Goal: Communication & Community: Answer question/provide support

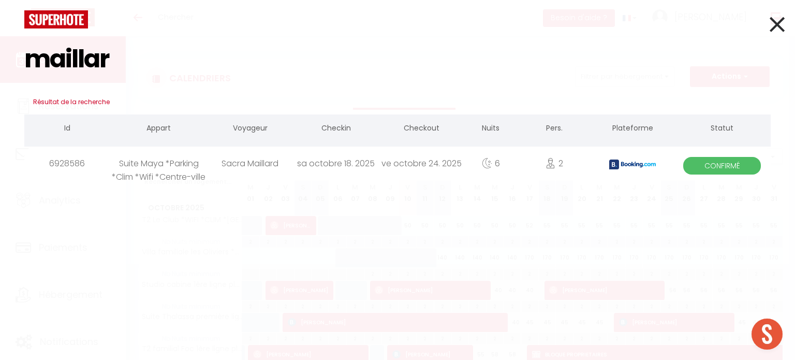
type input "maillar"
click at [235, 164] on div "Sacra Maillard" at bounding box center [250, 163] width 86 height 34
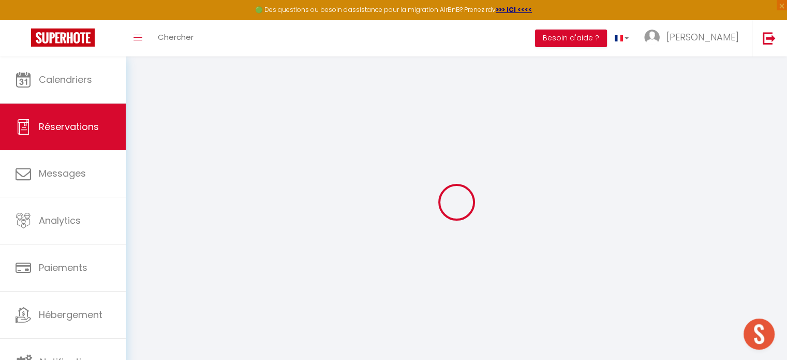
select select
checkbox input "false"
type \?0 "** THIS RESERVATION HAS BEEN PRE-PAID ** BOOKING NOTE : Payment charge is EUR 4…"
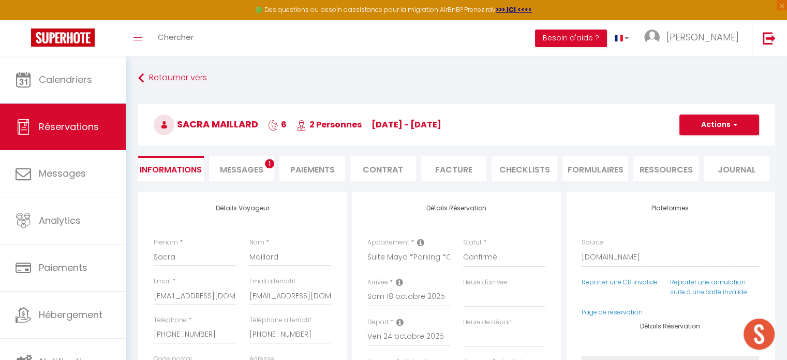
type input "40"
type input "16.22"
select select
checkbox input "false"
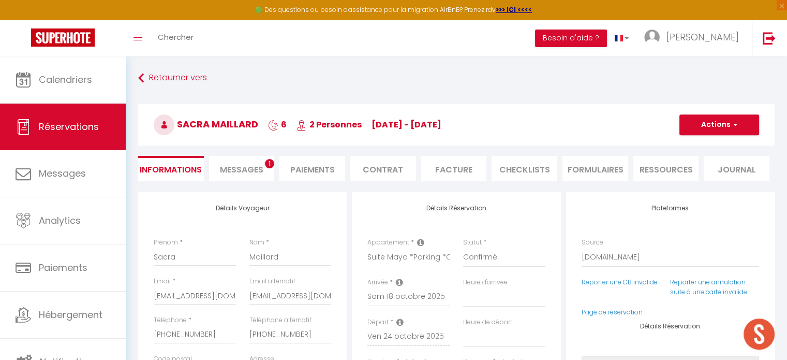
select select "17:00"
select select "10:00"
click at [259, 171] on span "Messages" at bounding box center [241, 170] width 43 height 12
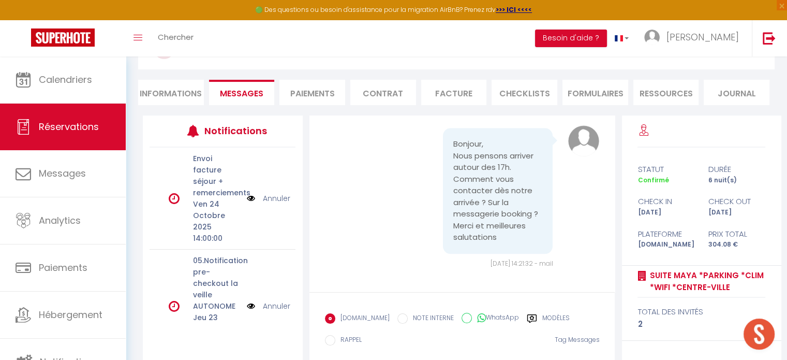
scroll to position [177, 0]
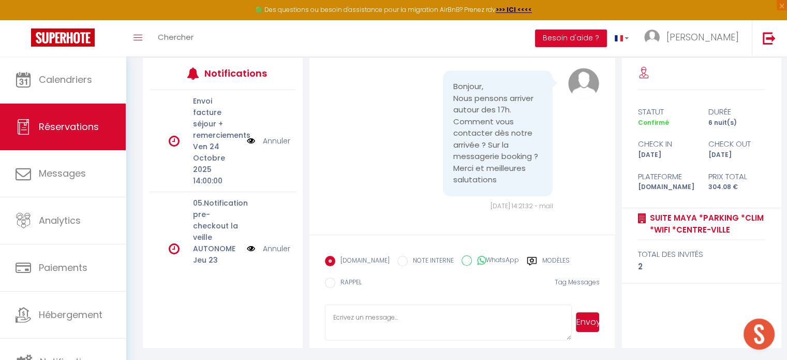
click at [426, 308] on textarea at bounding box center [448, 322] width 247 height 36
type textarea "Bonjour, La cafetière est bien une Nespresso. Vous recevez les informations pou…"
click at [592, 318] on button "Envoyer" at bounding box center [587, 322] width 23 height 20
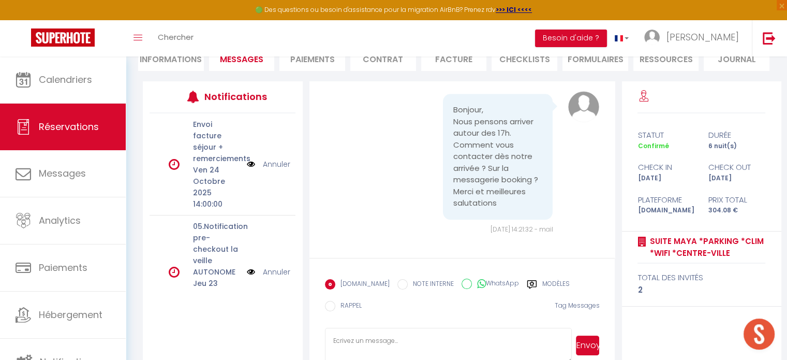
scroll to position [0, 0]
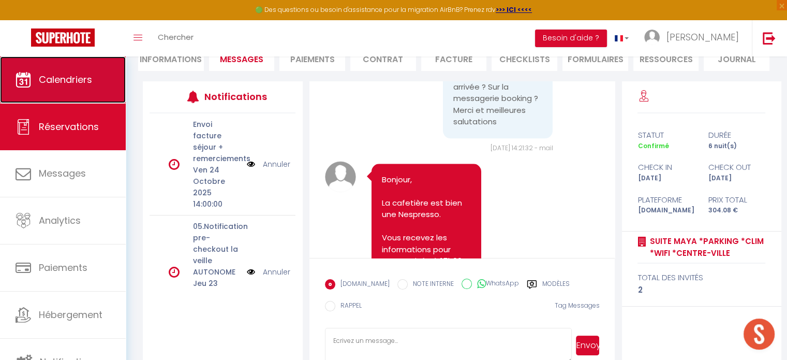
click at [62, 96] on link "Calendriers" at bounding box center [63, 79] width 126 height 47
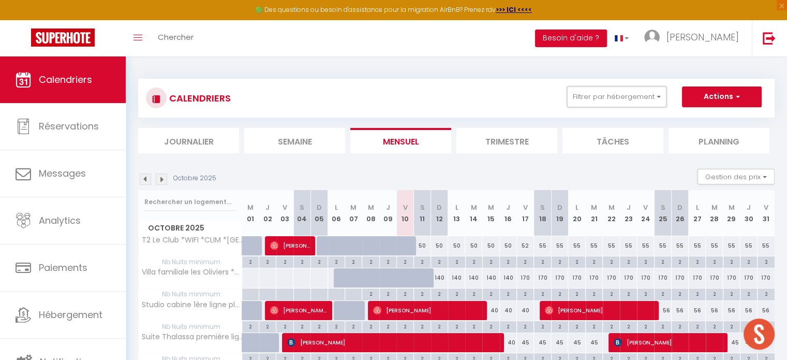
click at [641, 96] on button "Filtrer par hébergement" at bounding box center [616, 96] width 99 height 21
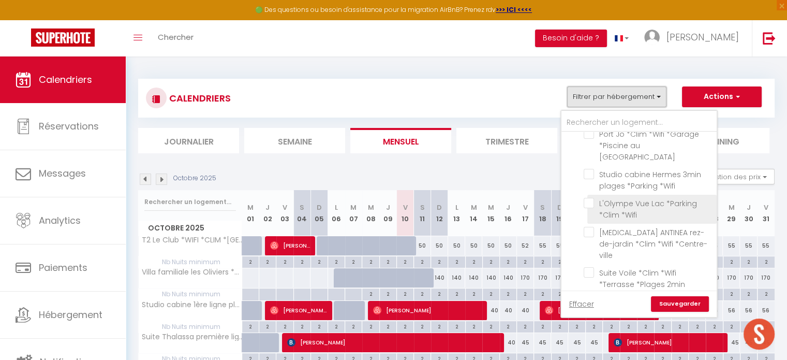
scroll to position [517, 0]
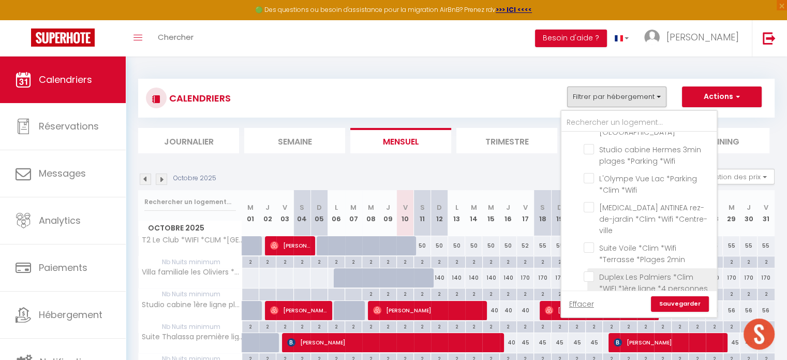
click at [590, 271] on input "Duplex Les Palmiers *Clim *WIFI *1ère ligne *4 personnes" at bounding box center [648, 276] width 129 height 10
checkbox input "true"
checkbox input "false"
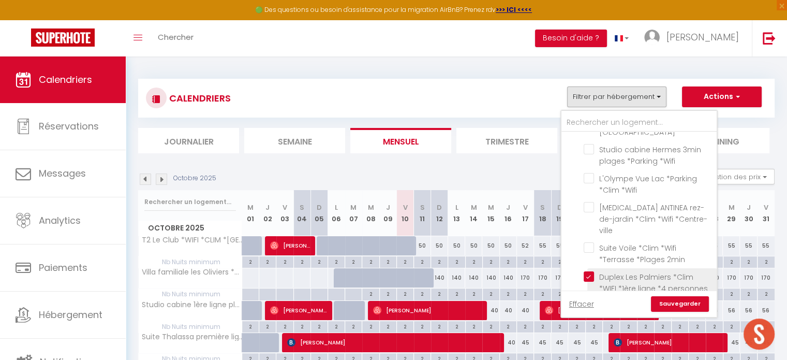
checkbox input "false"
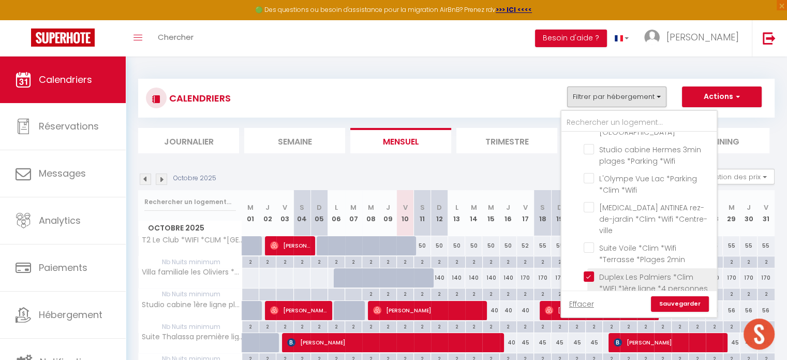
checkbox input "false"
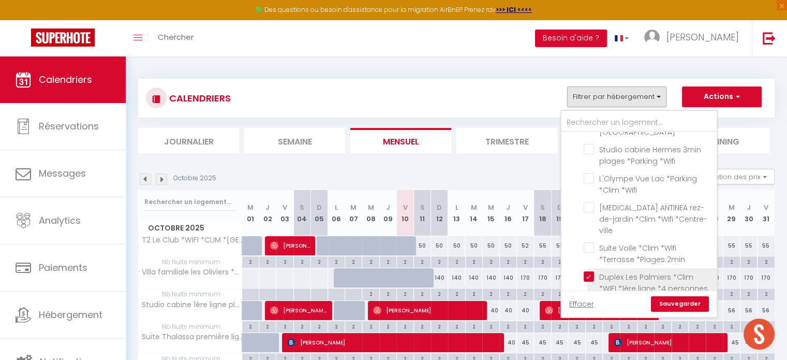
checkbox input "false"
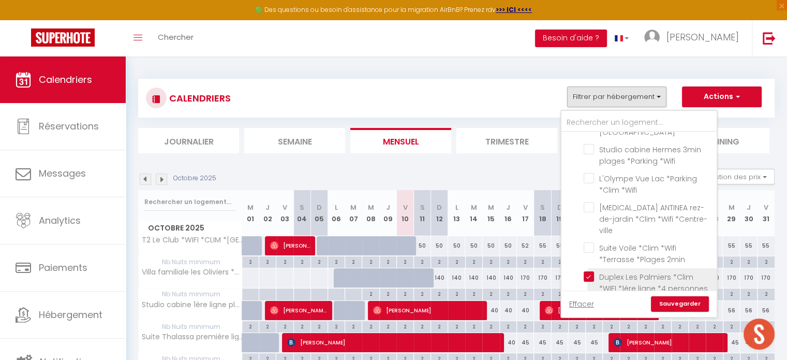
checkbox input "false"
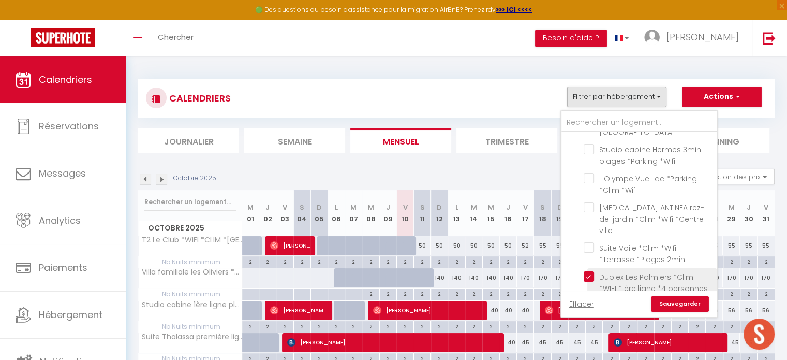
checkbox input "false"
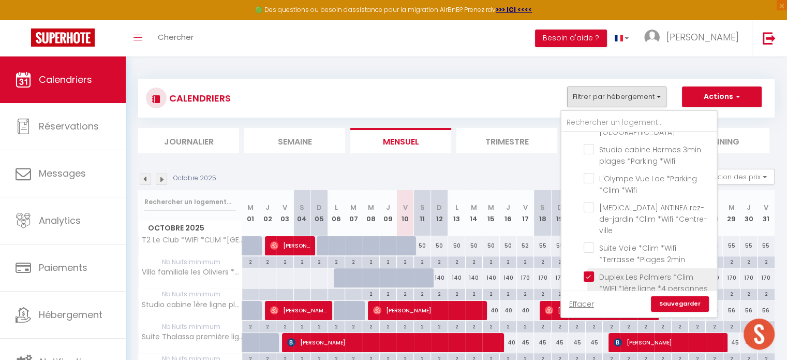
checkbox input "false"
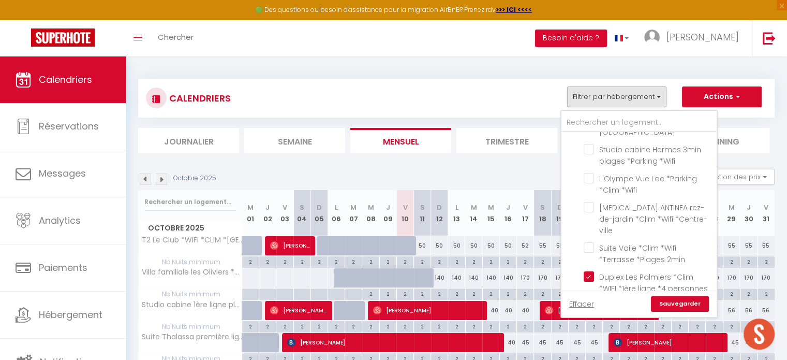
click at [674, 305] on link "Sauvegarder" at bounding box center [680, 304] width 58 height 16
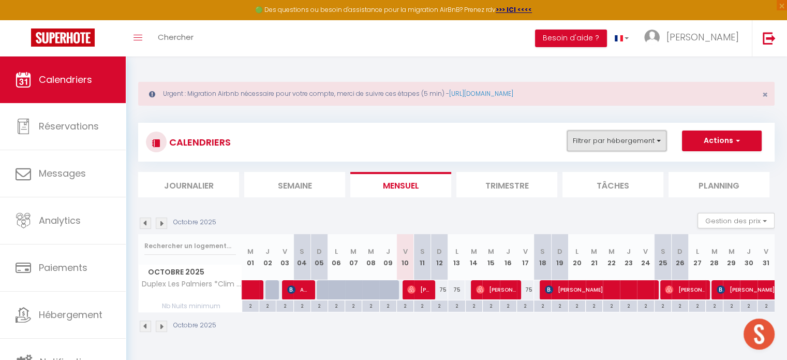
click at [591, 136] on button "Filtrer par hébergement" at bounding box center [616, 140] width 99 height 21
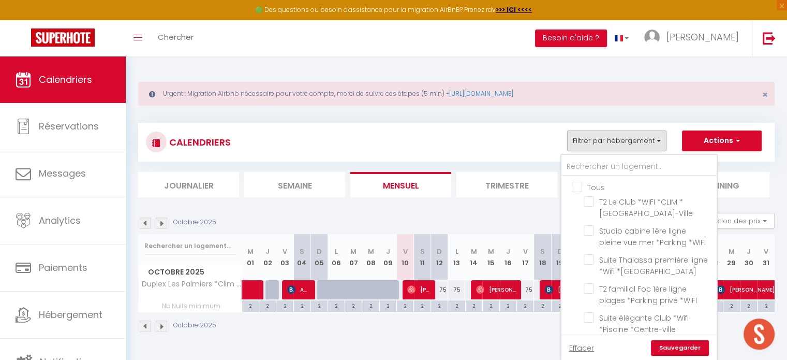
click at [580, 186] on input "Tous" at bounding box center [649, 186] width 155 height 10
checkbox input "true"
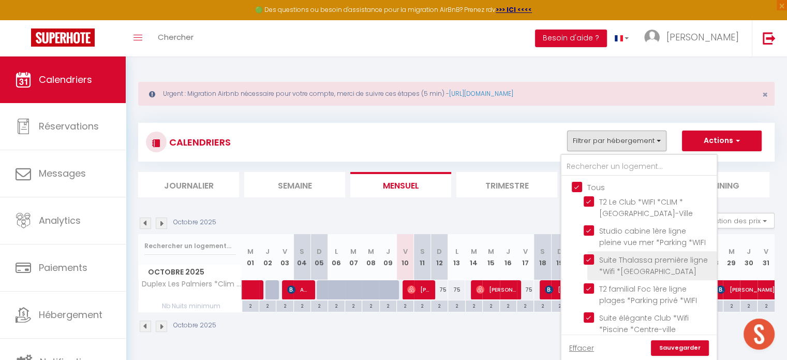
checkbox input "true"
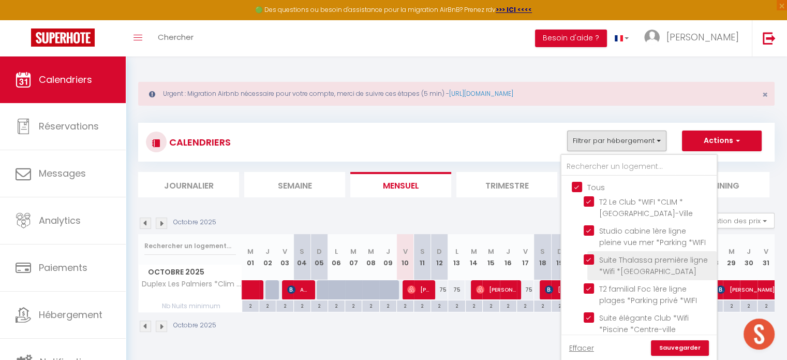
checkbox input "true"
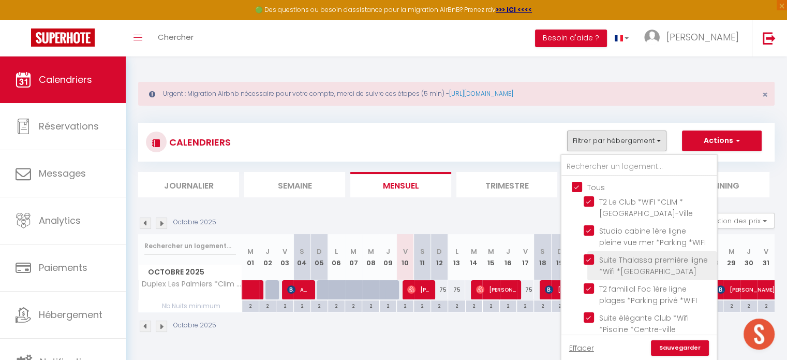
checkbox input "true"
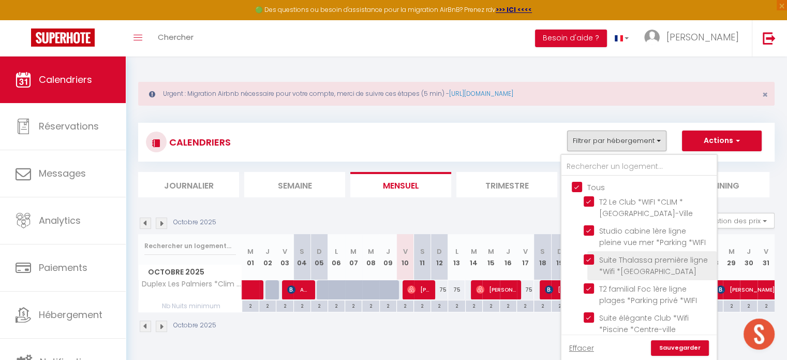
checkbox input "true"
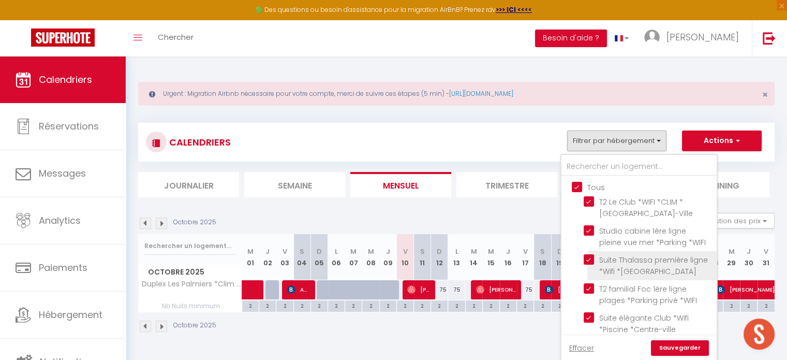
checkbox input "true"
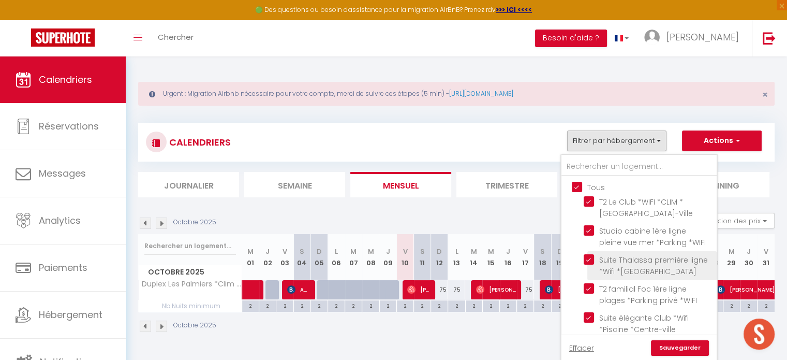
checkbox input "true"
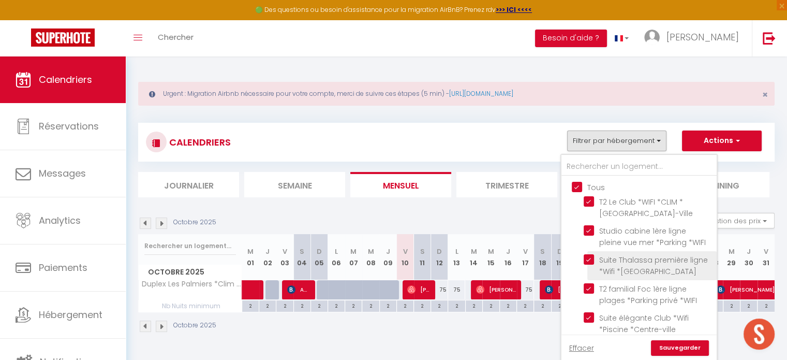
checkbox input "true"
click at [664, 349] on link "Sauvegarder" at bounding box center [680, 348] width 58 height 16
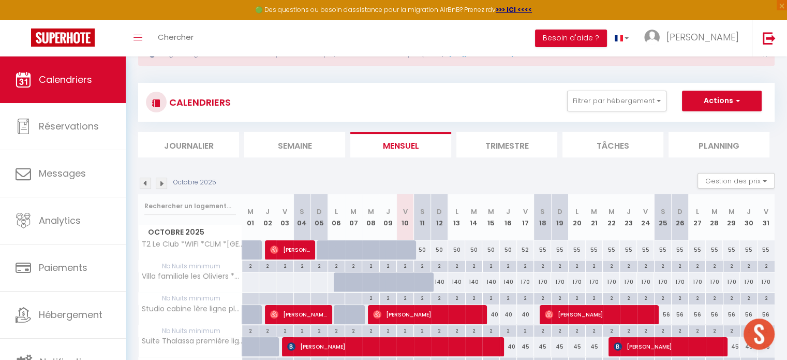
scroll to position [0, 0]
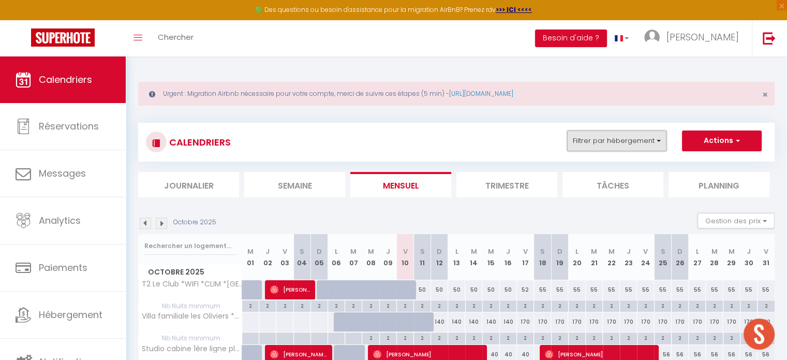
click at [640, 133] on button "Filtrer par hébergement" at bounding box center [616, 140] width 99 height 21
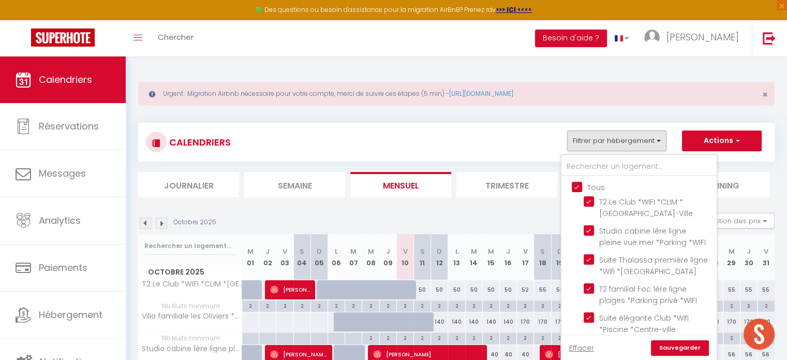
click at [582, 187] on input "Tous" at bounding box center [649, 186] width 155 height 10
checkbox input "false"
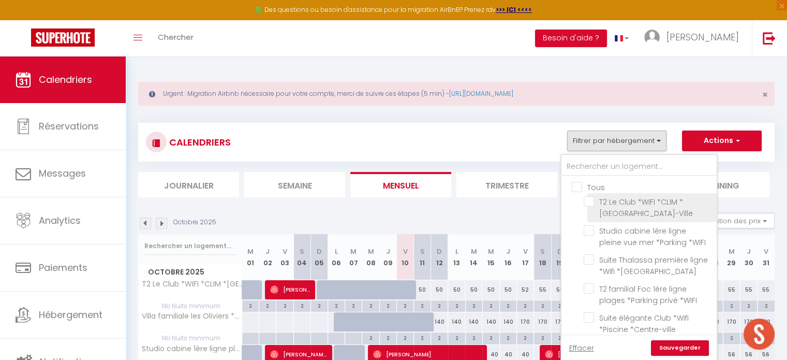
checkbox input "false"
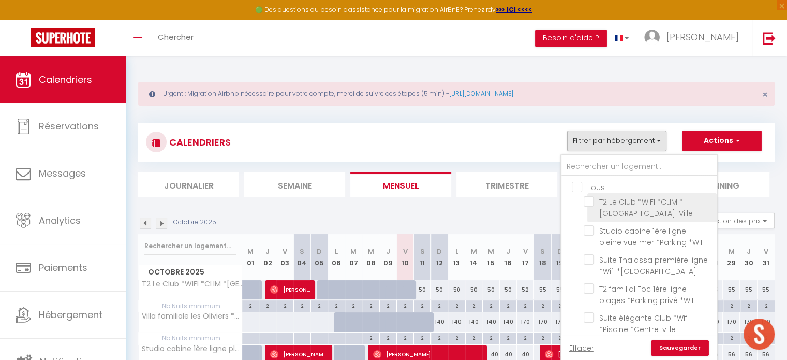
checkbox input "false"
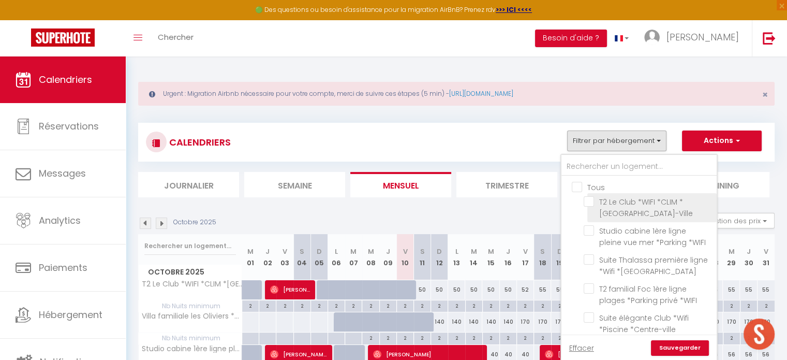
checkbox input "false"
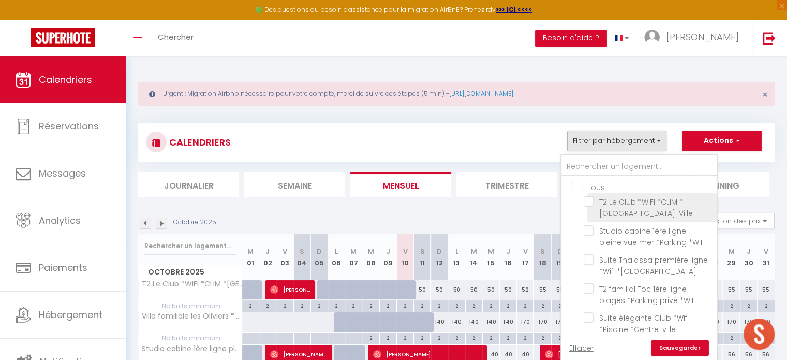
checkbox input "false"
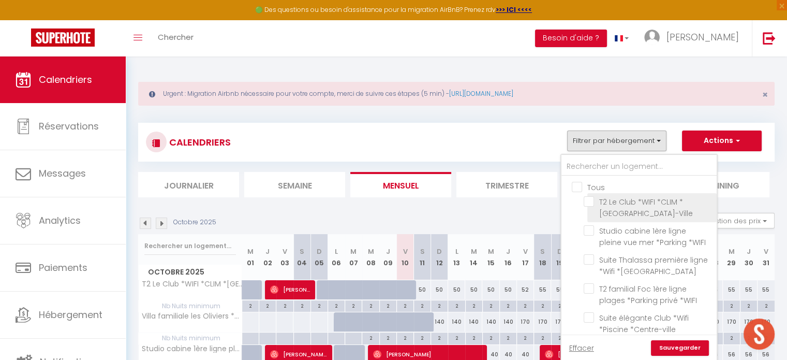
checkbox input "false"
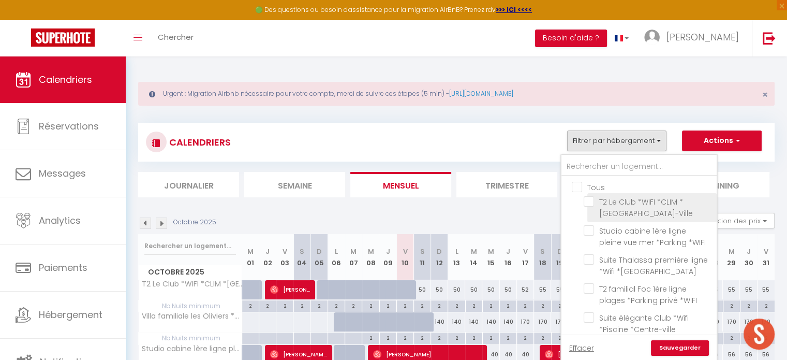
checkbox input "false"
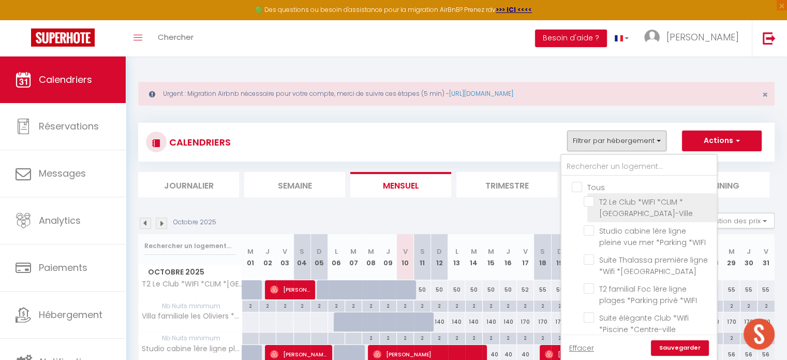
checkbox input "false"
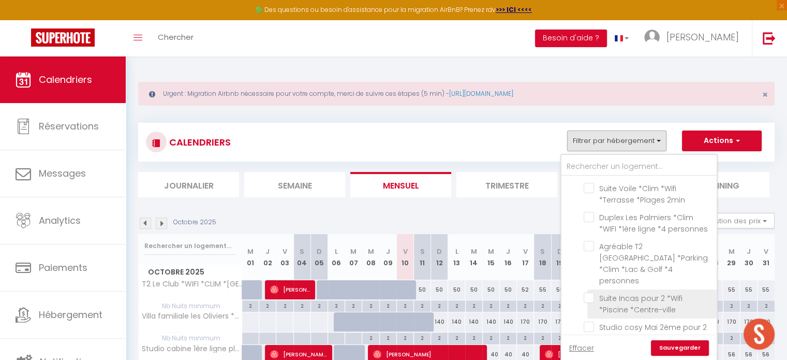
scroll to position [673, 0]
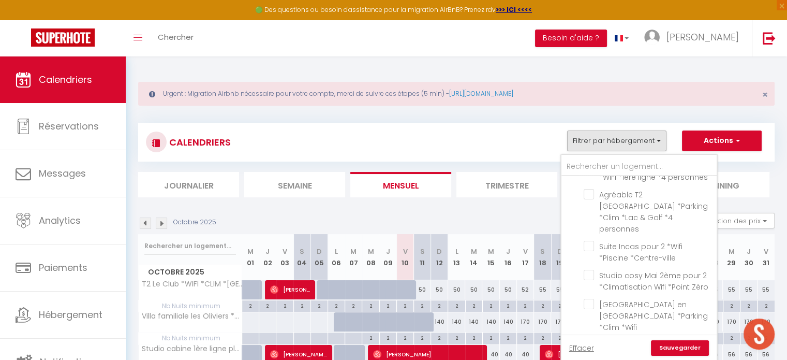
drag, startPoint x: 593, startPoint y: 256, endPoint x: 673, endPoint y: 317, distance: 100.5
click at [592, 299] on input "[GEOGRAPHIC_DATA] en [GEOGRAPHIC_DATA] *Parking *Clim *Wifi" at bounding box center [648, 304] width 129 height 10
checkbox input "true"
click at [657, 337] on div "Effacer Sauvegarder" at bounding box center [638, 347] width 155 height 26
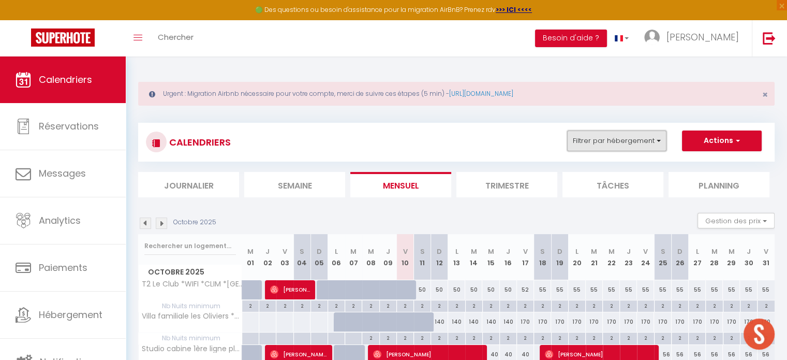
click at [611, 143] on button "Filtrer par hébergement" at bounding box center [616, 140] width 99 height 21
click at [625, 145] on button "Filtrer par hébergement" at bounding box center [616, 140] width 99 height 21
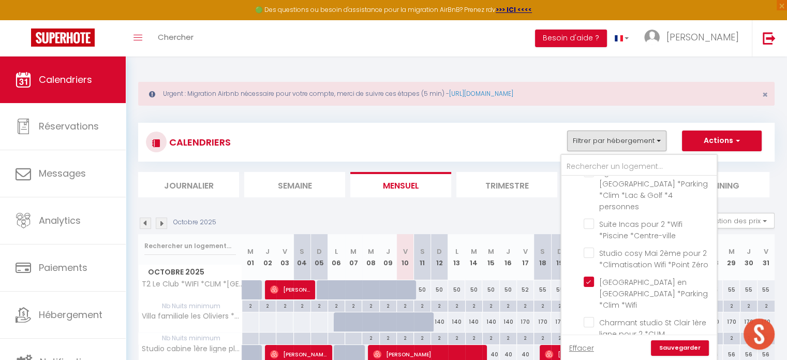
click at [680, 350] on link "Sauvegarder" at bounding box center [680, 348] width 58 height 16
